Goal: Information Seeking & Learning: Find specific fact

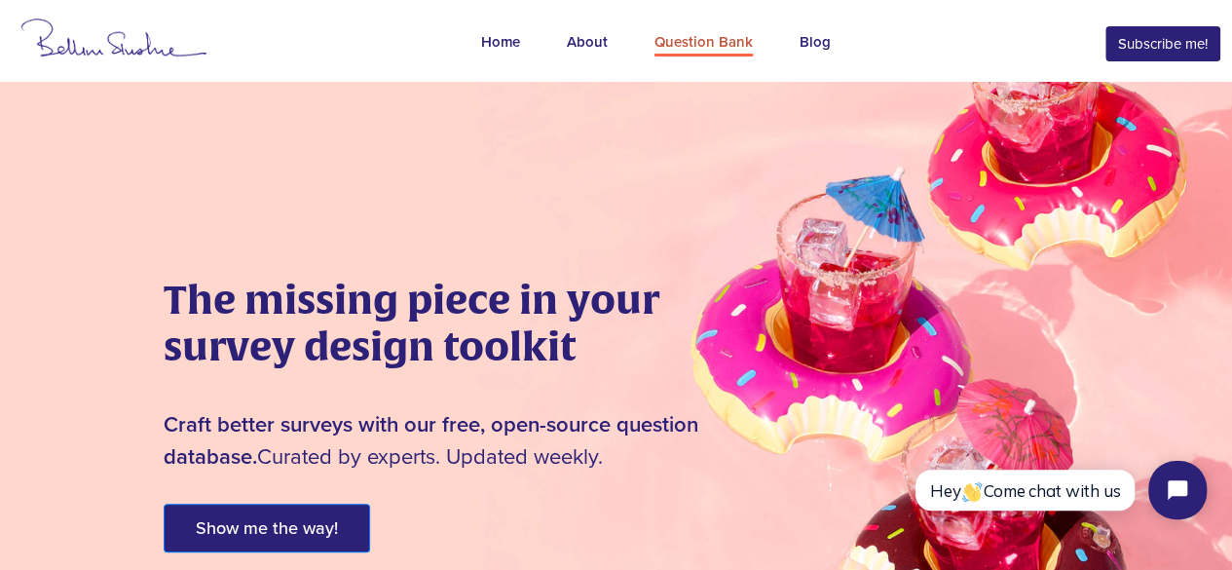
click at [702, 34] on div "Question Bank" at bounding box center [703, 43] width 98 height 25
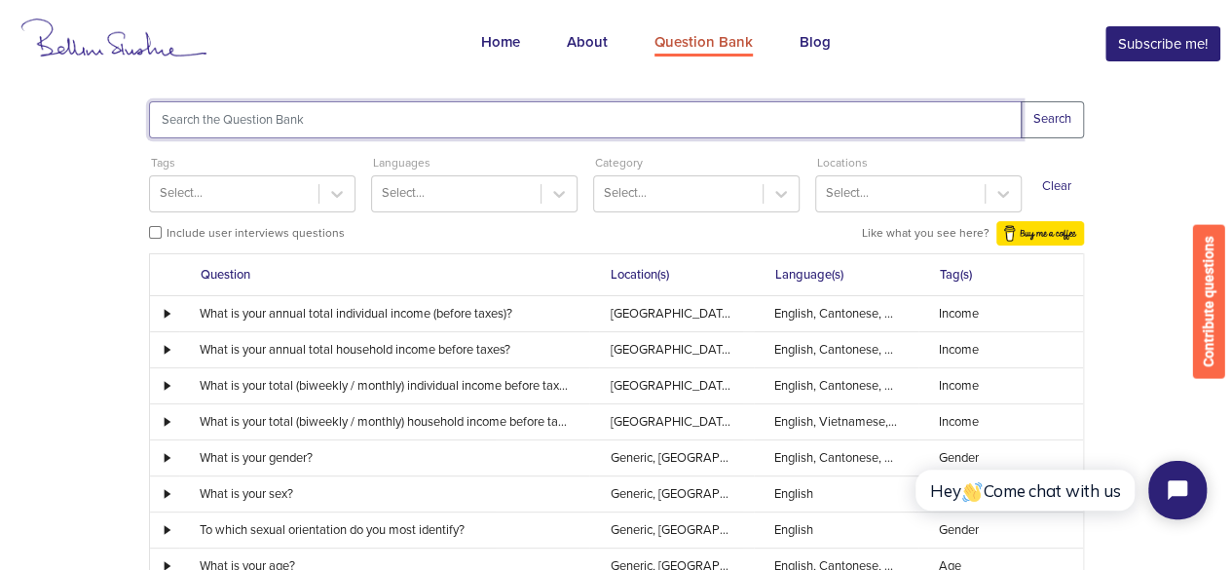
click at [471, 113] on input "text" at bounding box center [585, 119] width 873 height 37
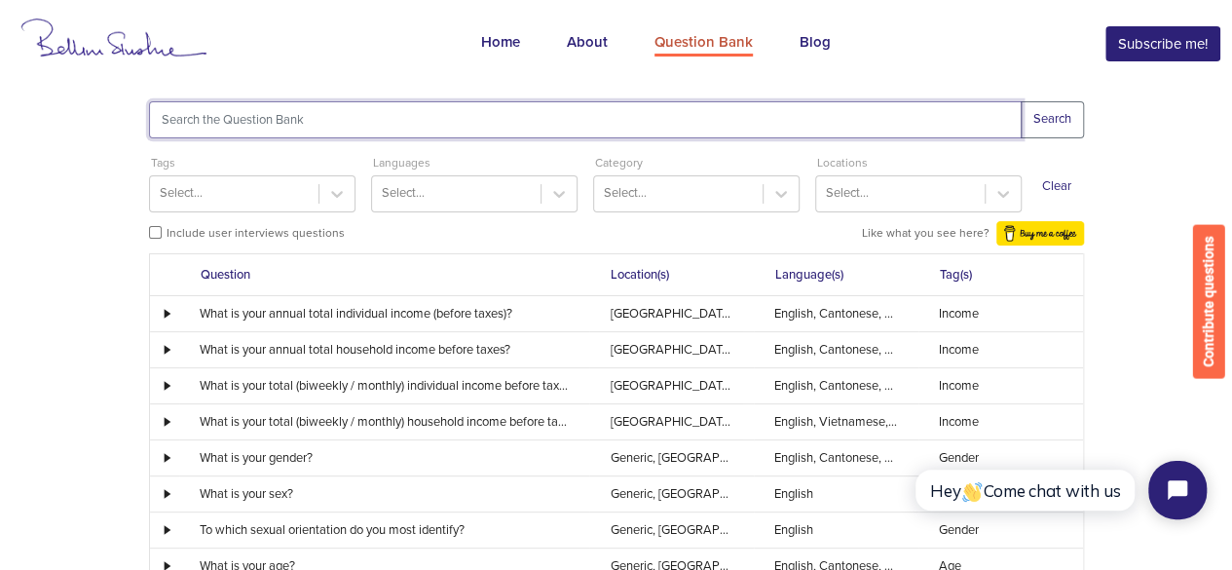
click at [232, 110] on input "text" at bounding box center [585, 119] width 873 height 37
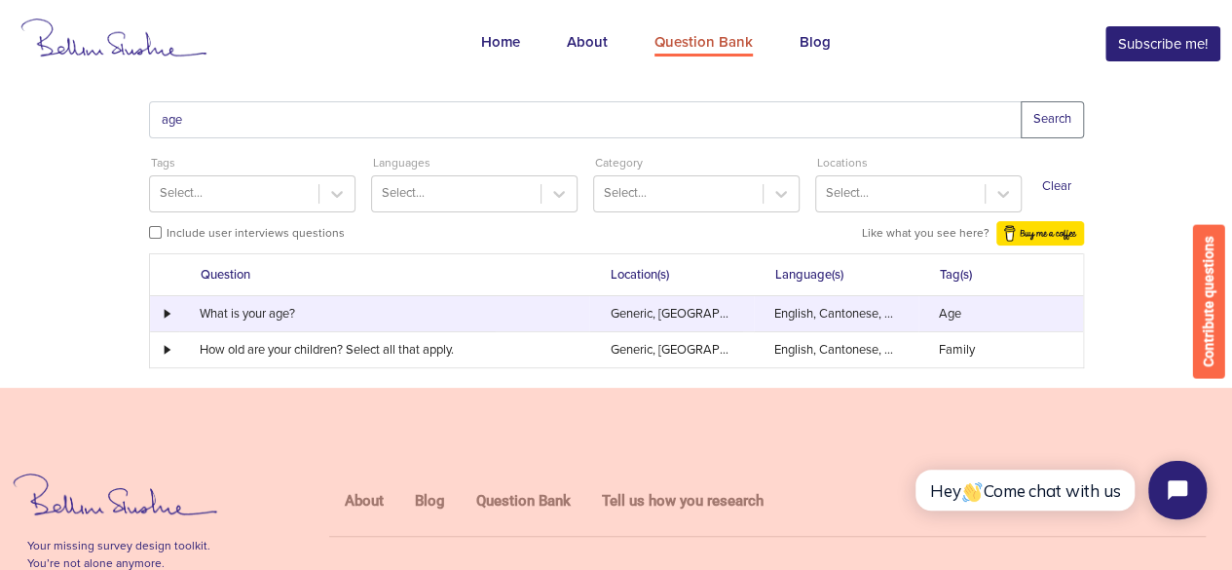
click at [166, 320] on td at bounding box center [164, 313] width 29 height 35
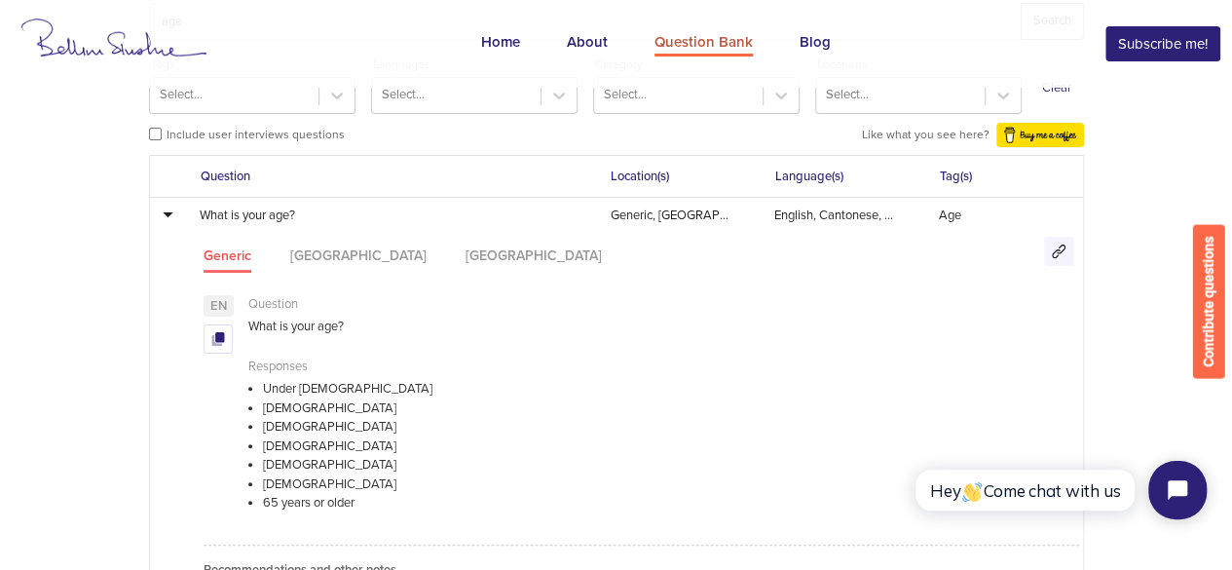
scroll to position [103, 0]
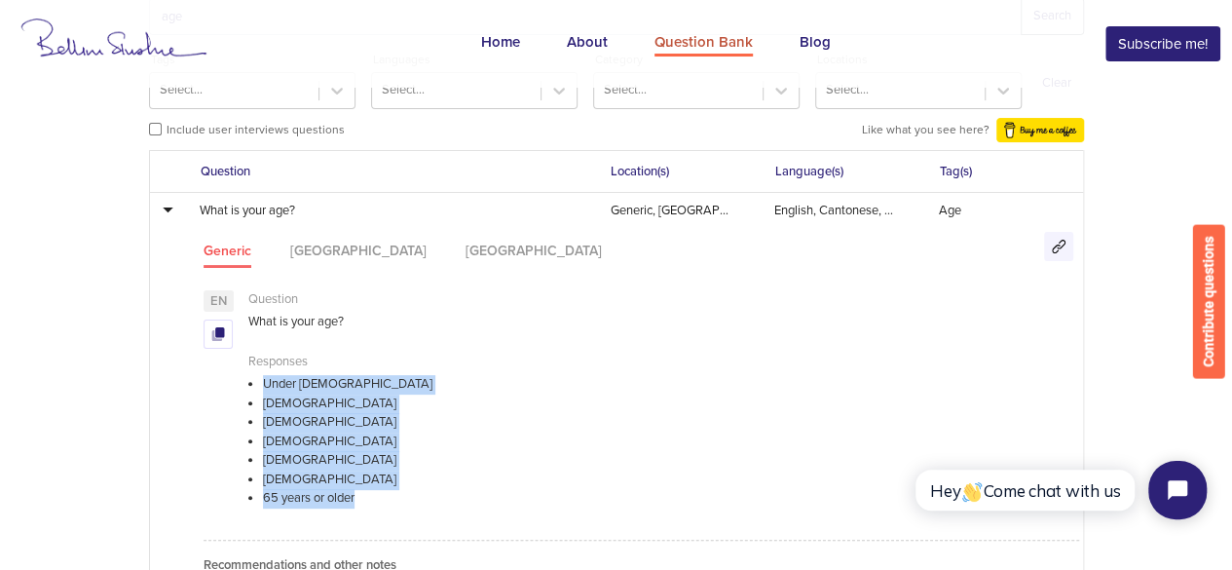
drag, startPoint x: 357, startPoint y: 497, endPoint x: 259, endPoint y: 385, distance: 149.0
click at [259, 385] on ul "Under [DEMOGRAPHIC_DATA] [DEMOGRAPHIC_DATA] [DEMOGRAPHIC_DATA] [DEMOGRAPHIC_DAT…" at bounding box center [350, 441] width 204 height 133
copy ul "Under [DEMOGRAPHIC_DATA] [DEMOGRAPHIC_DATA] [DEMOGRAPHIC_DATA] [DEMOGRAPHIC_DAT…"
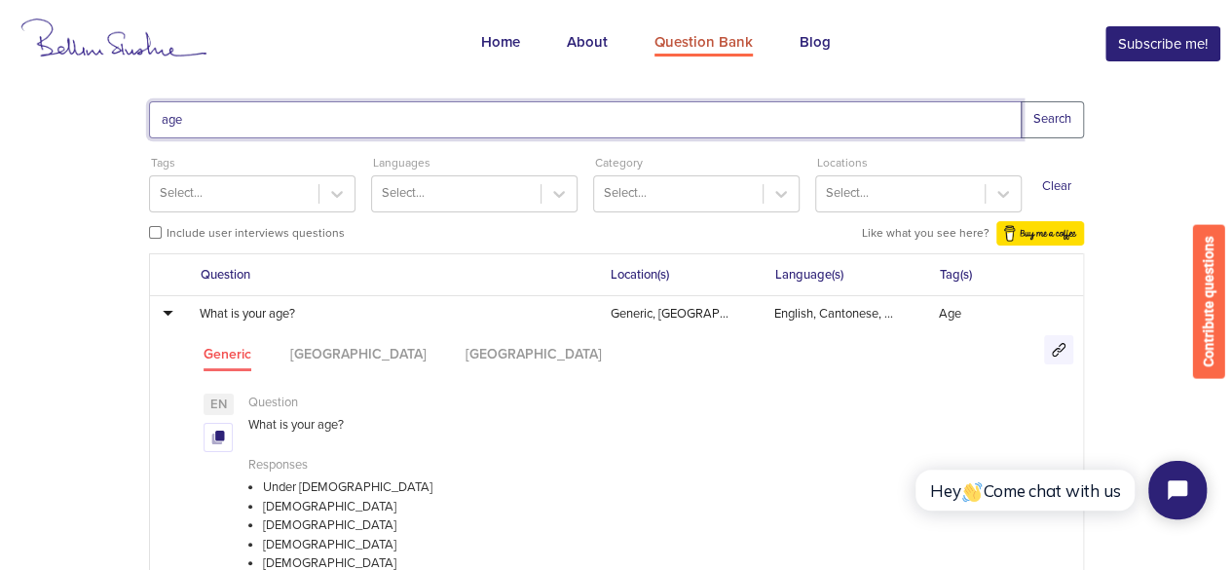
click at [448, 112] on input "age" at bounding box center [585, 119] width 873 height 37
type input "language"
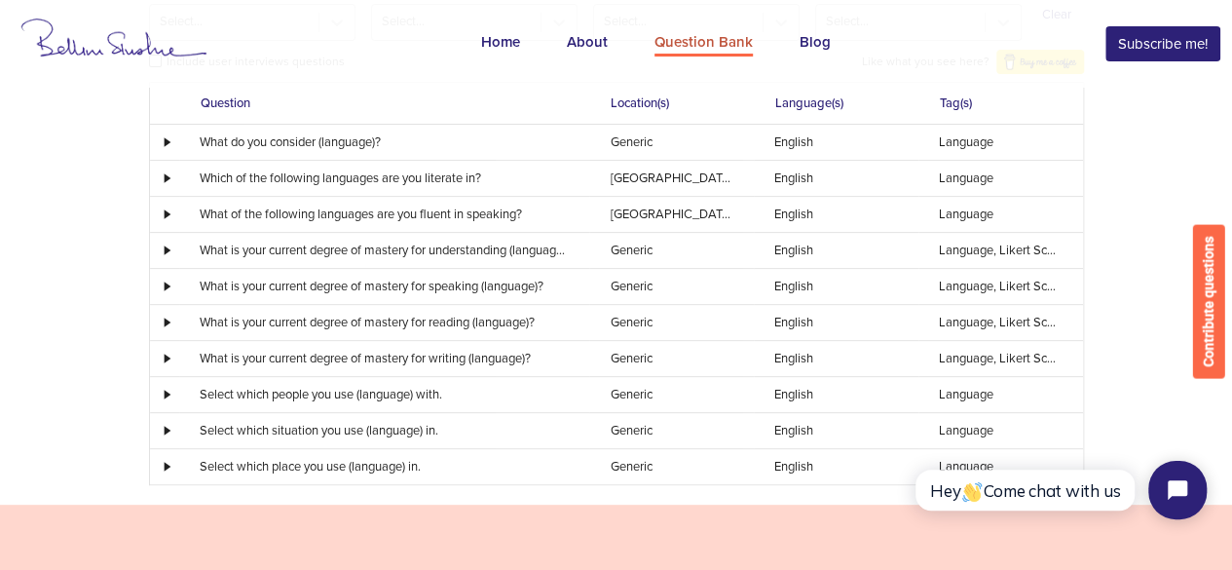
scroll to position [193, 0]
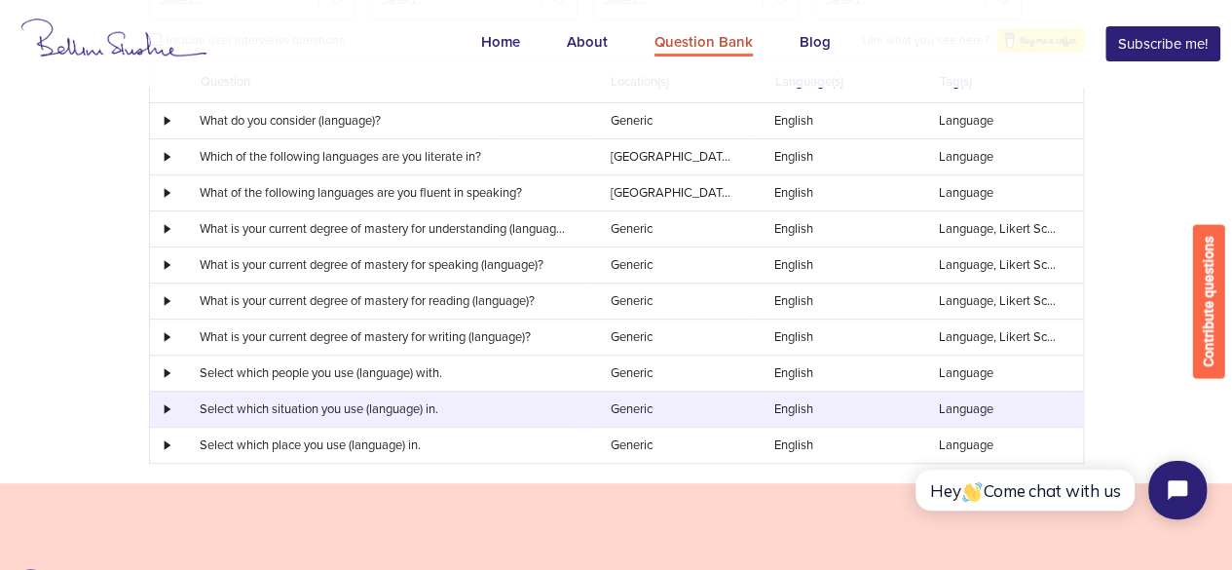
click at [164, 406] on div at bounding box center [164, 409] width 27 height 10
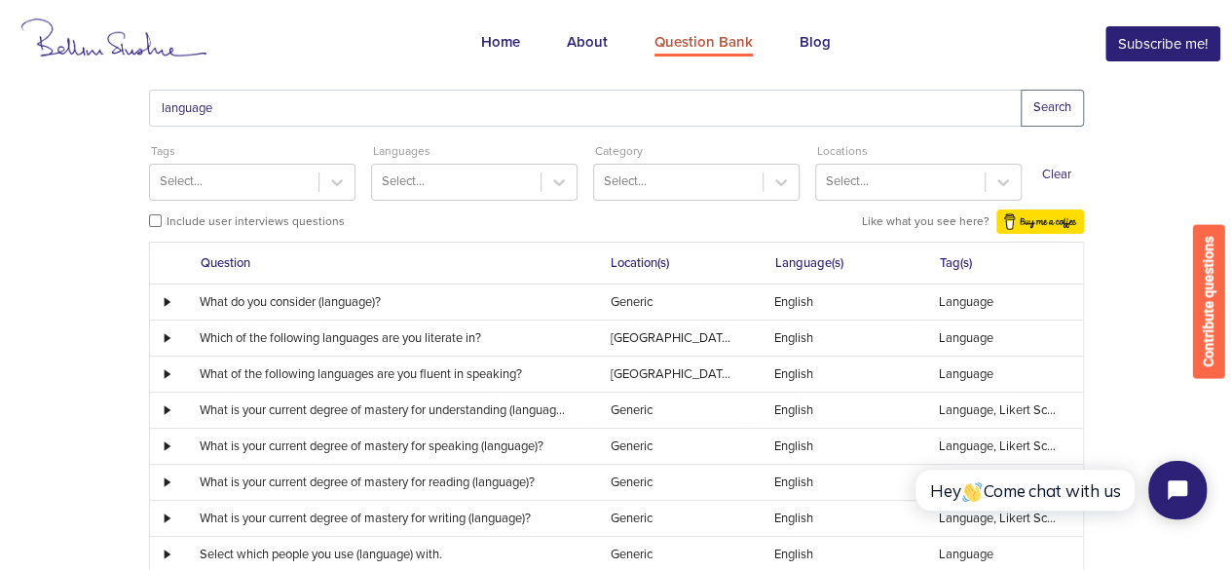
scroll to position [0, 0]
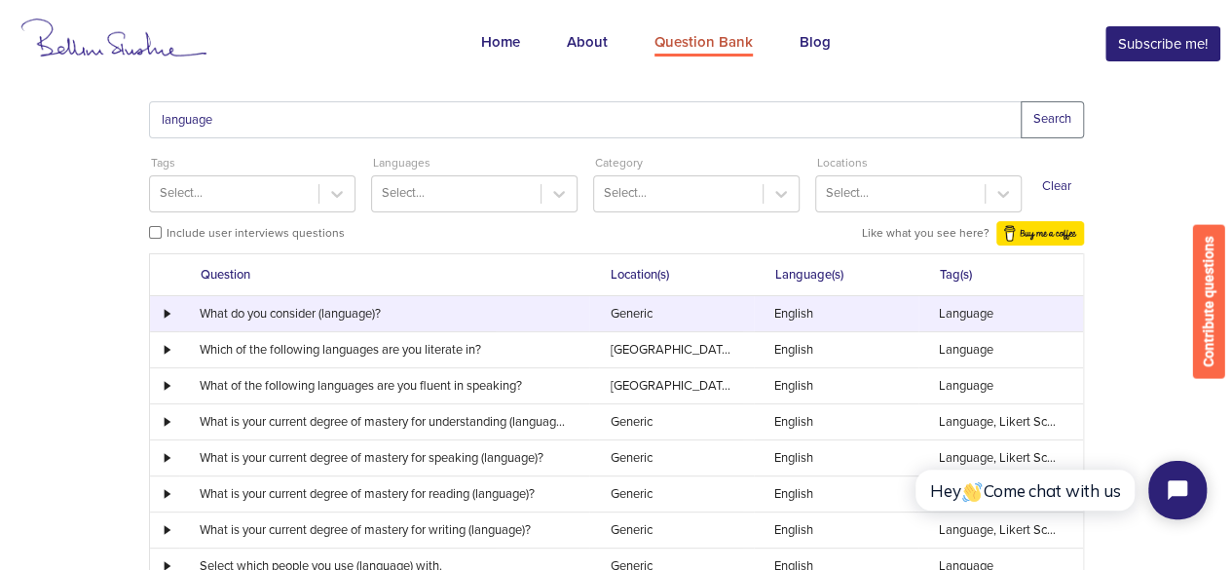
click at [165, 313] on div at bounding box center [164, 314] width 27 height 10
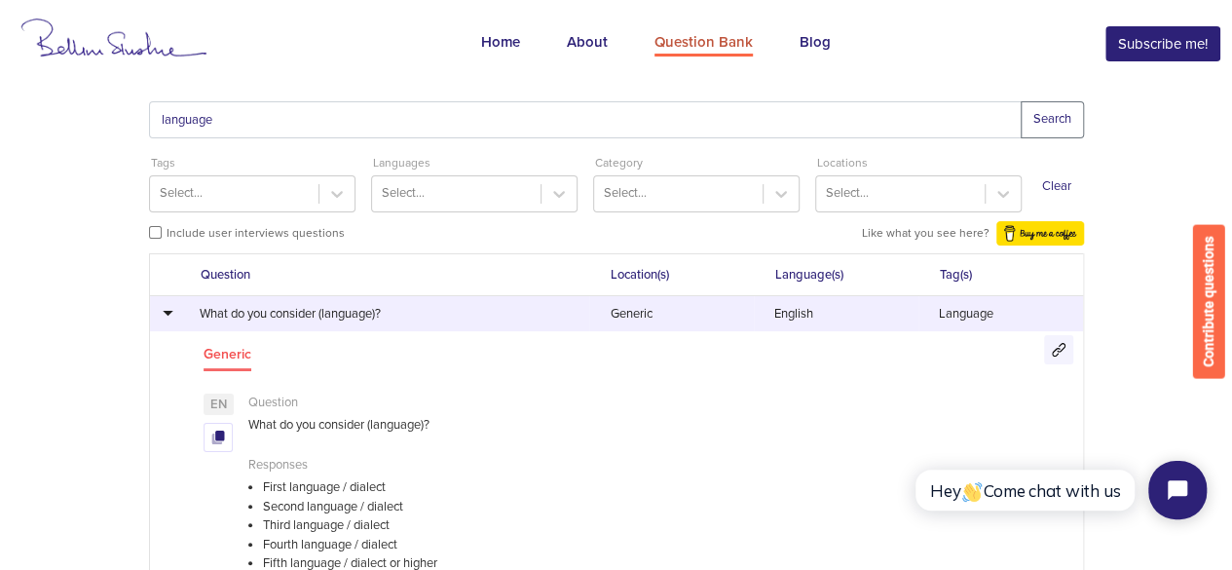
click at [165, 313] on div at bounding box center [164, 313] width 27 height 11
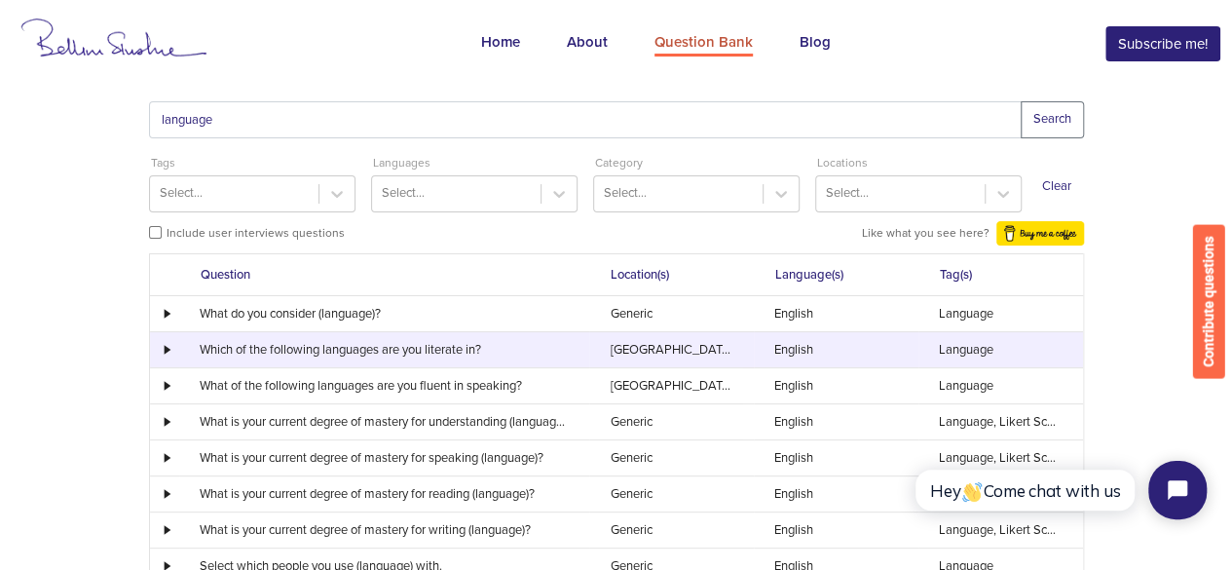
click at [164, 348] on div at bounding box center [164, 350] width 27 height 10
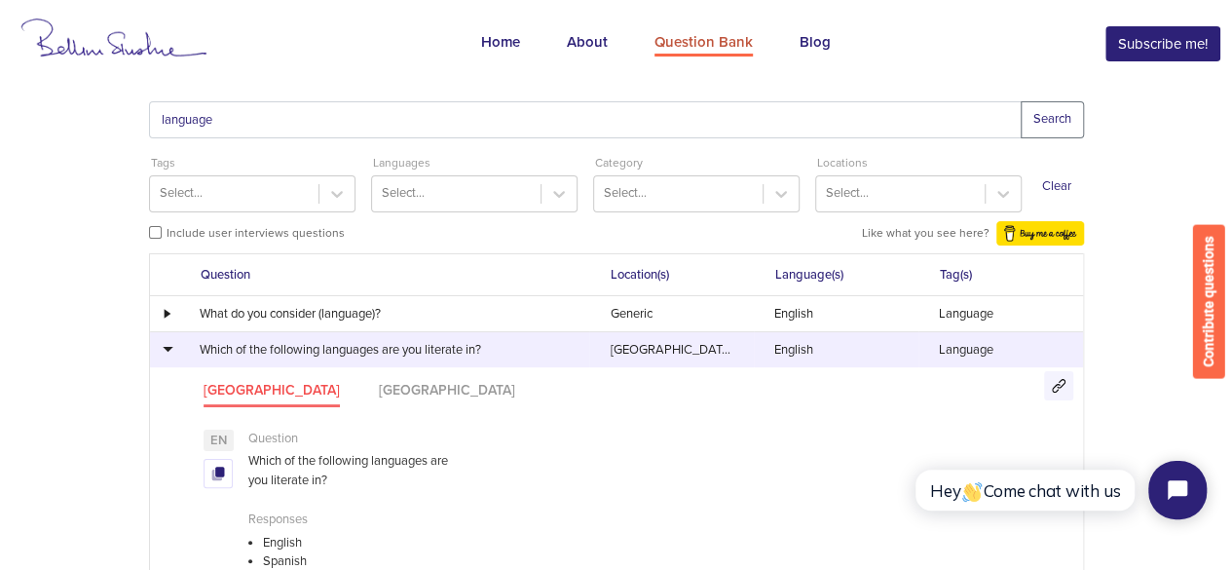
click at [164, 348] on div at bounding box center [164, 349] width 27 height 11
